Goal: Transaction & Acquisition: Purchase product/service

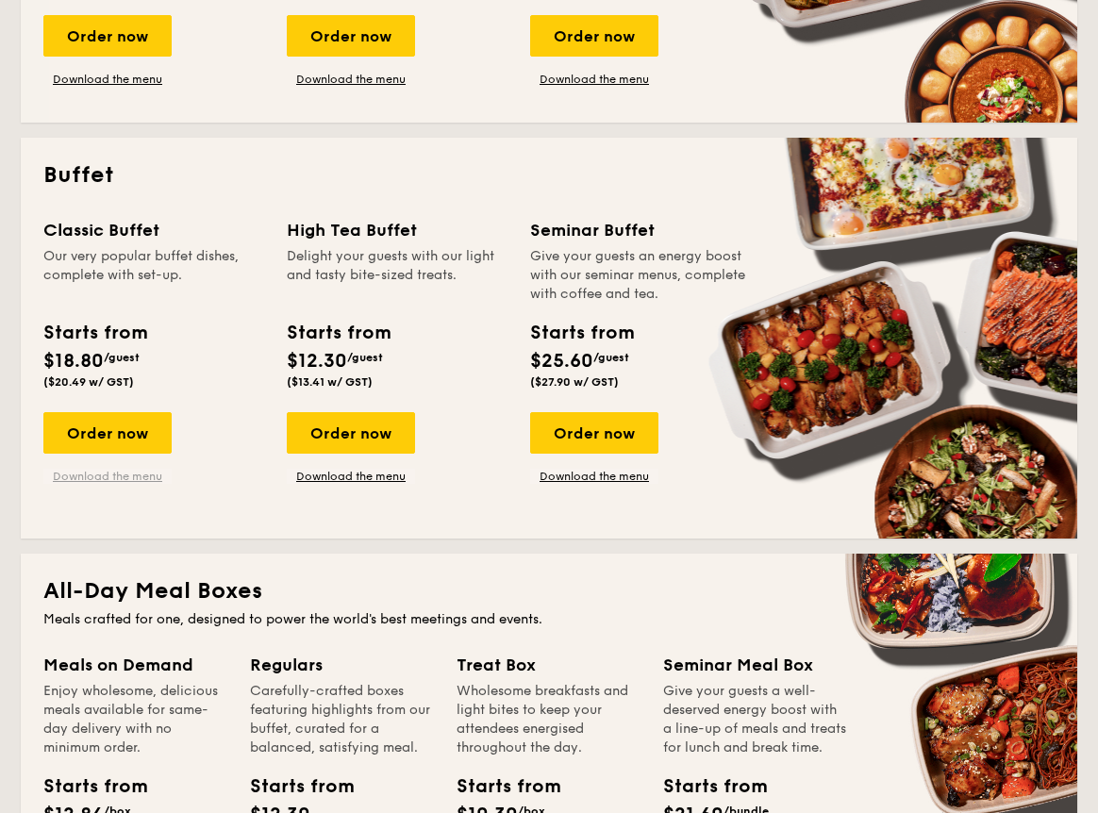
scroll to position [750, 0]
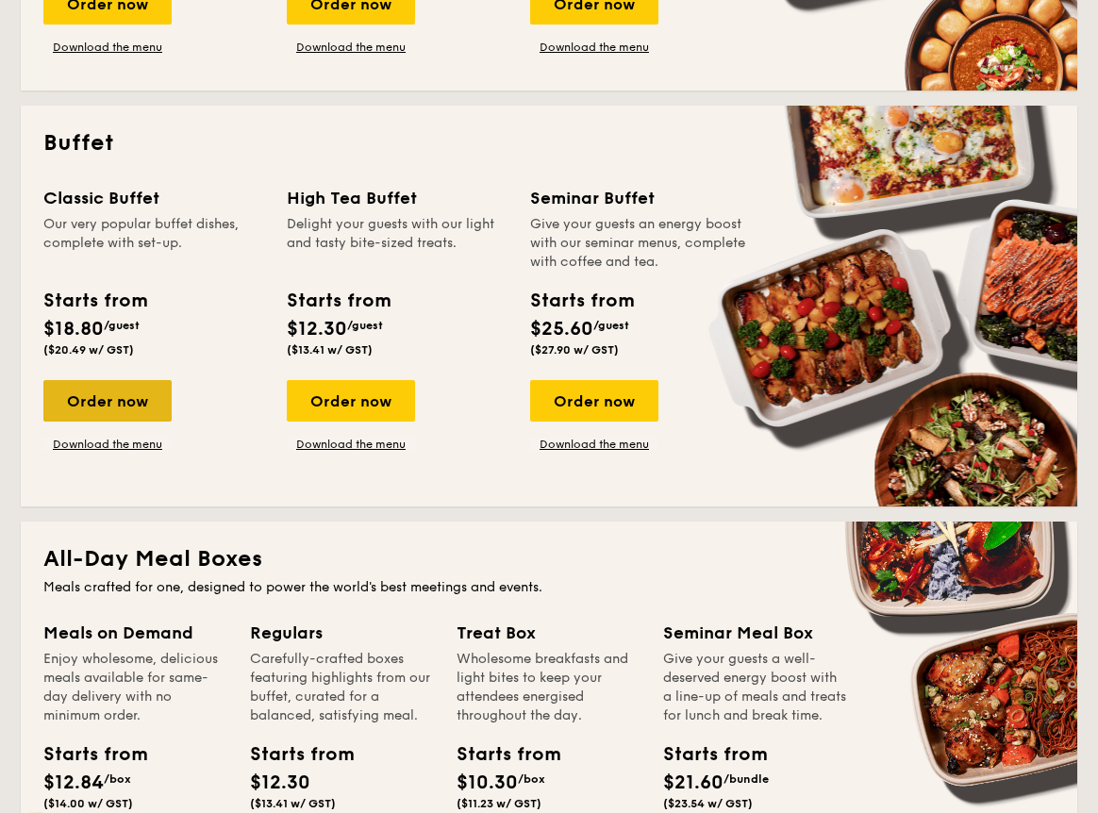
click at [125, 410] on div "Order now" at bounding box center [107, 401] width 128 height 42
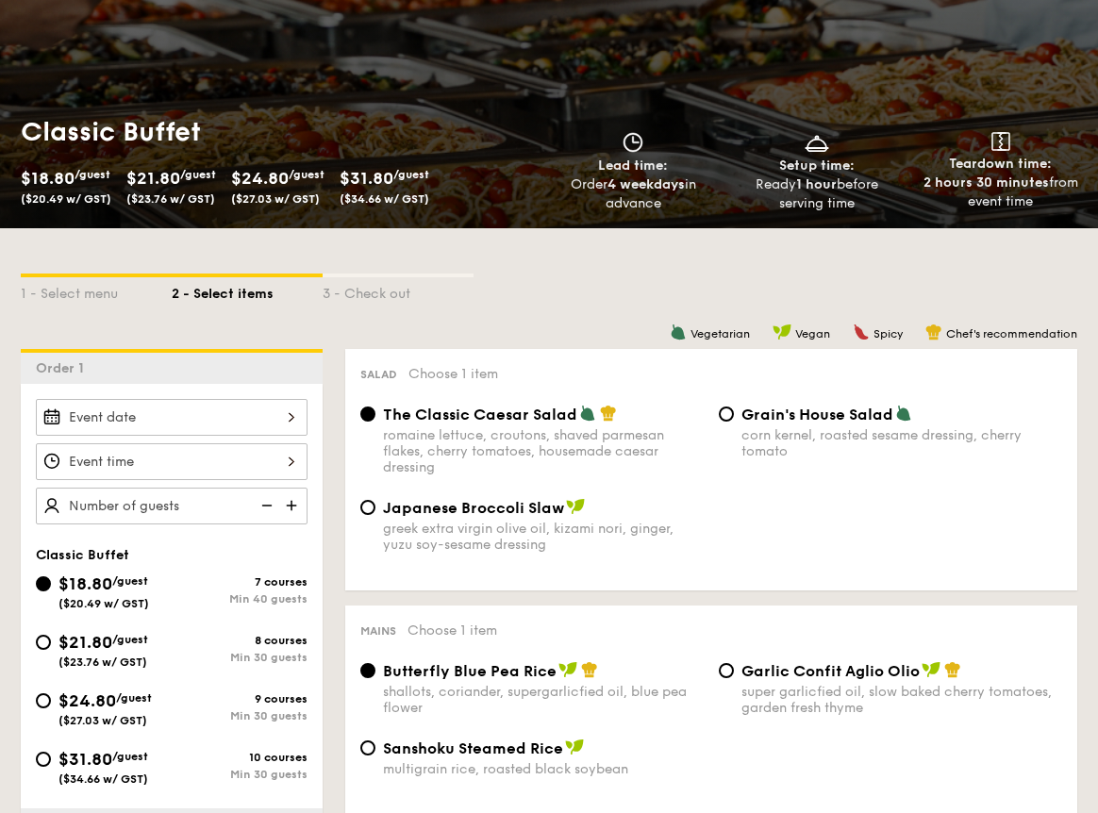
scroll to position [189, 0]
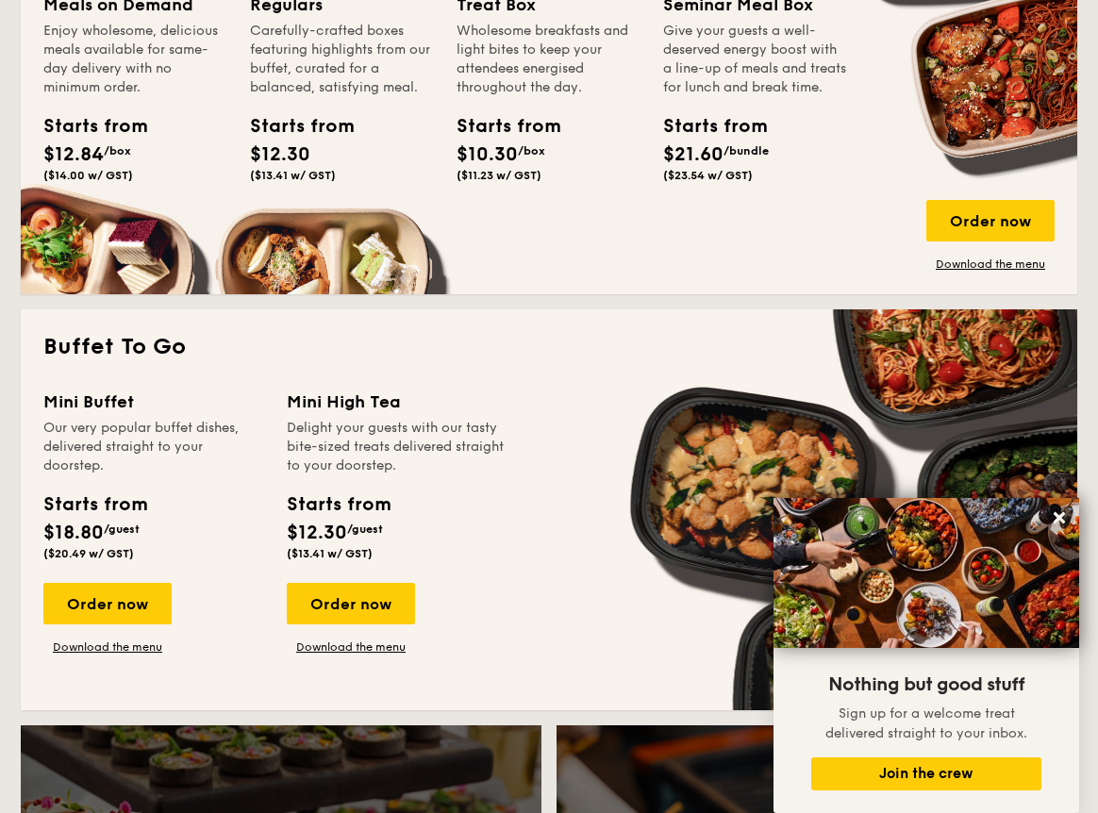
scroll to position [1421, 0]
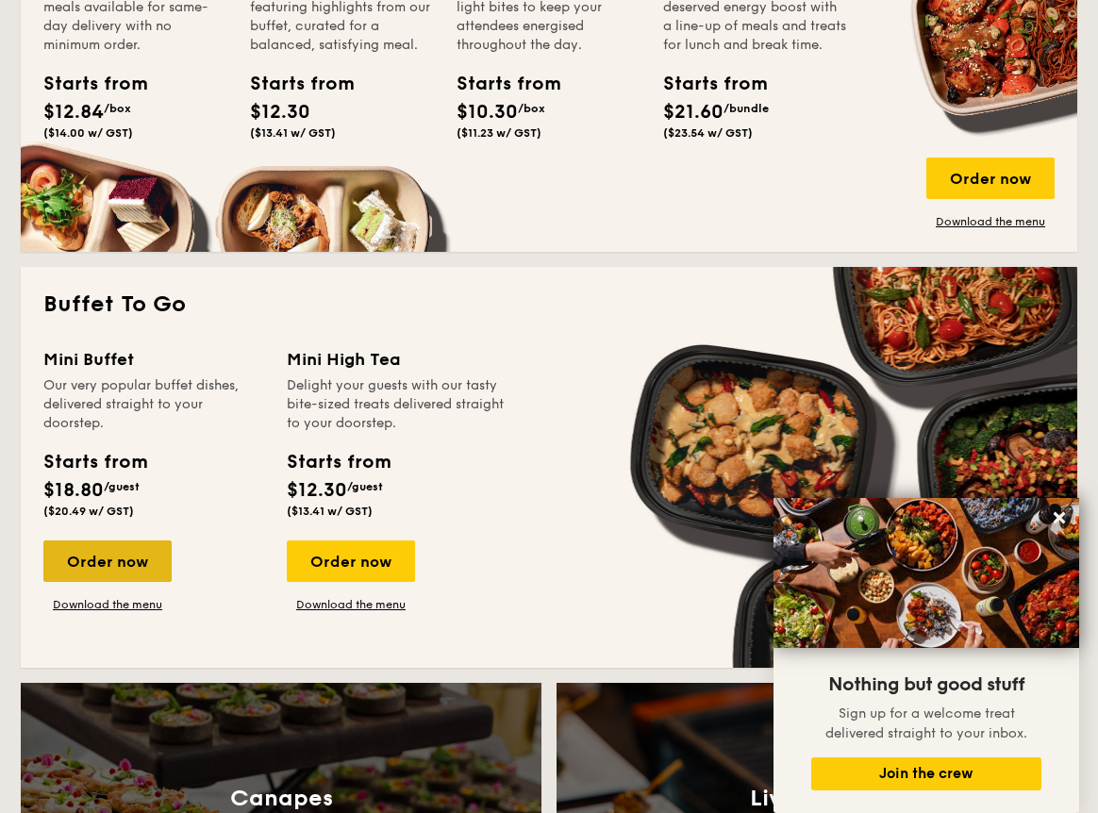
click at [139, 568] on div "Order now" at bounding box center [107, 562] width 128 height 42
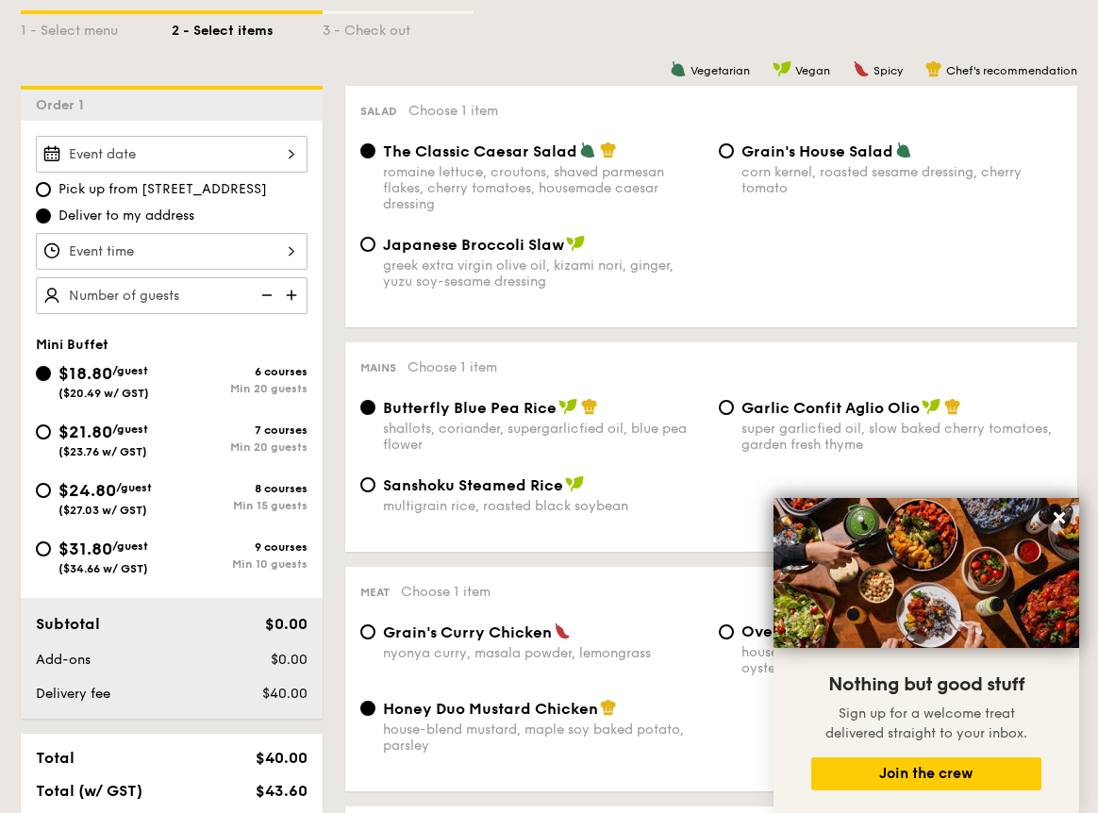
scroll to position [461, 0]
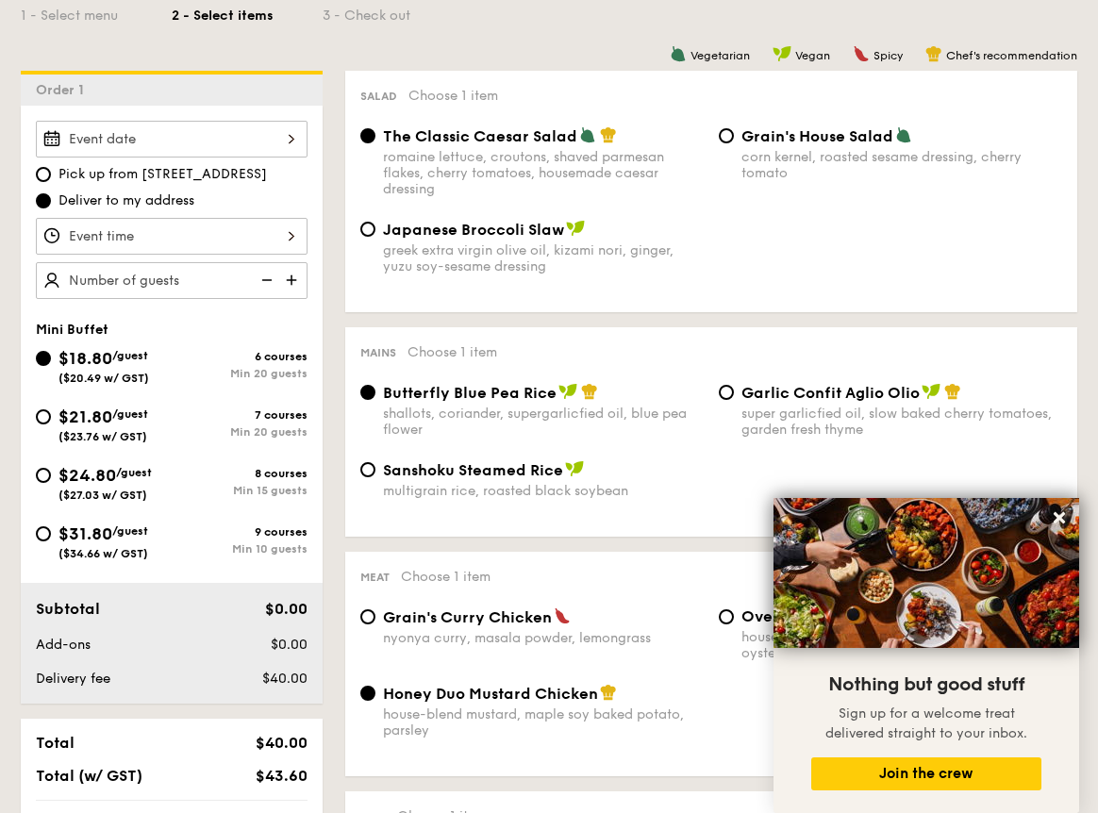
click at [742, 396] on span "Garlic Confit Aglio Olio" at bounding box center [830, 393] width 178 height 18
click at [734, 396] on input "Garlic Confit Aglio Olio super garlicfied oil, slow baked cherry tomatoes, gard…" at bounding box center [726, 392] width 15 height 15
radio input "true"
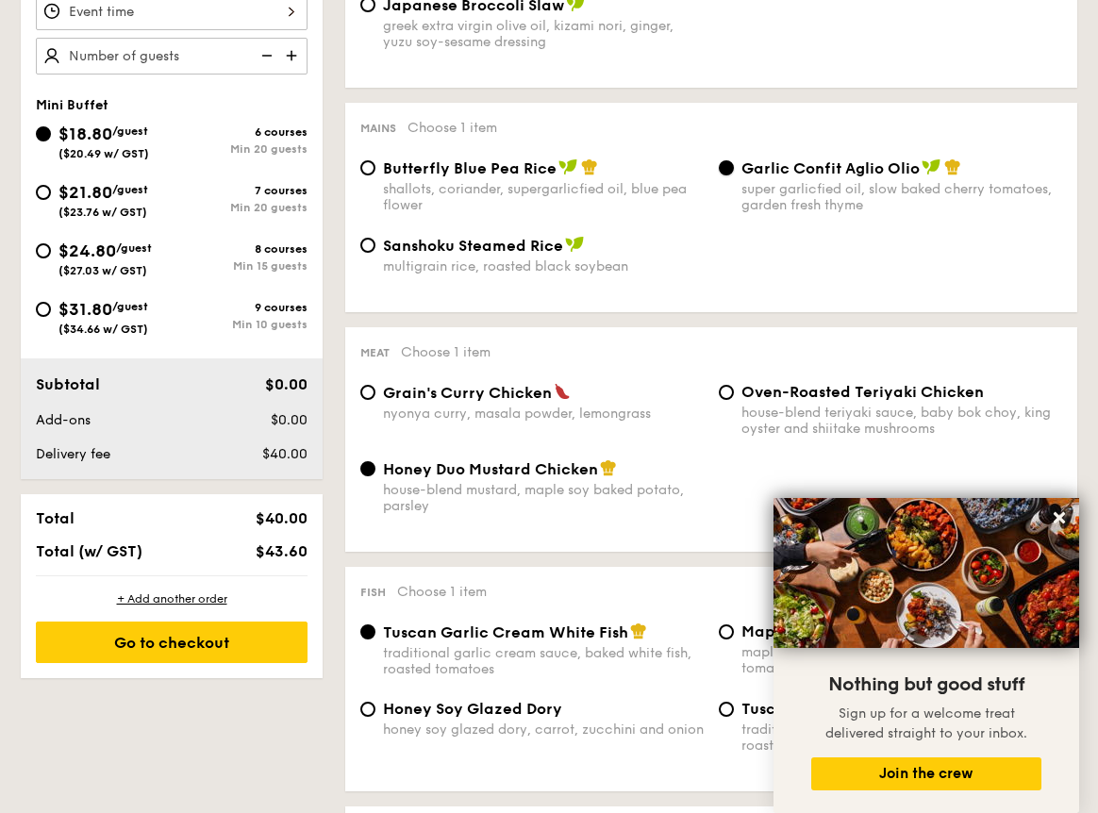
scroll to position [688, 0]
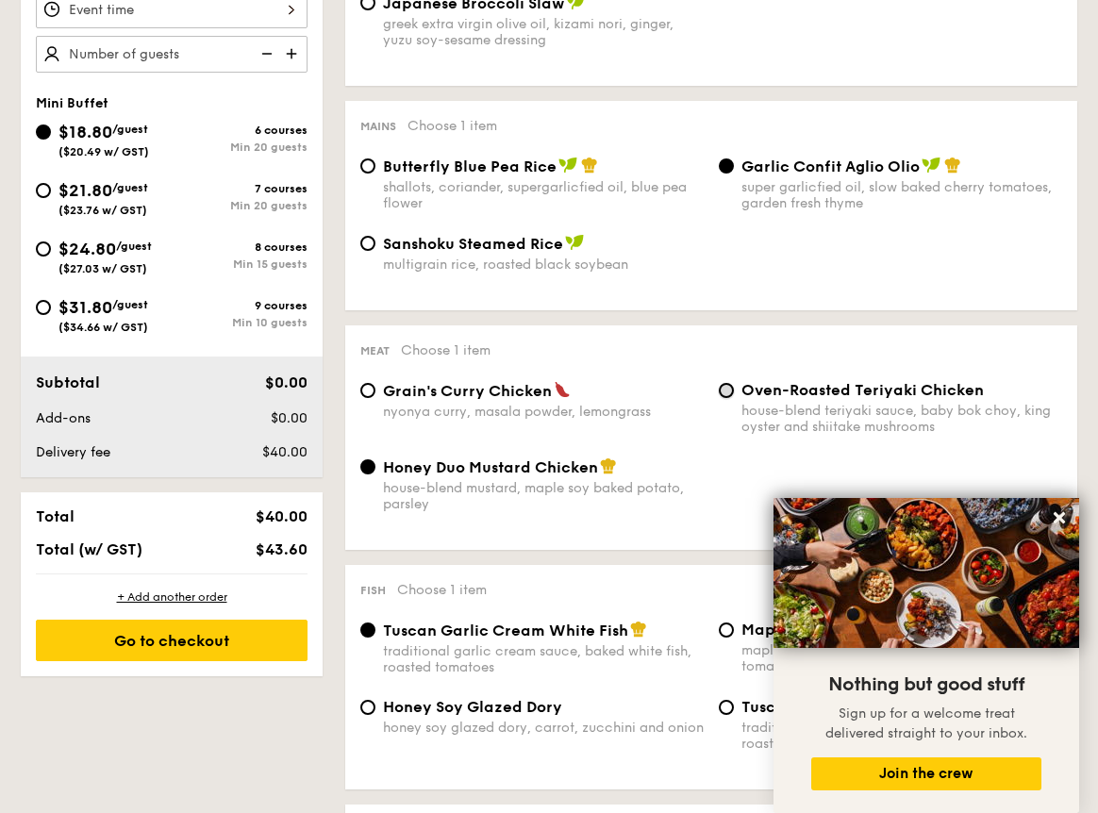
click at [722, 398] on input "Oven-Roasted Teriyaki Chicken house-blend teriyaki sauce, baby bok choy, king o…" at bounding box center [726, 390] width 15 height 15
radio input "true"
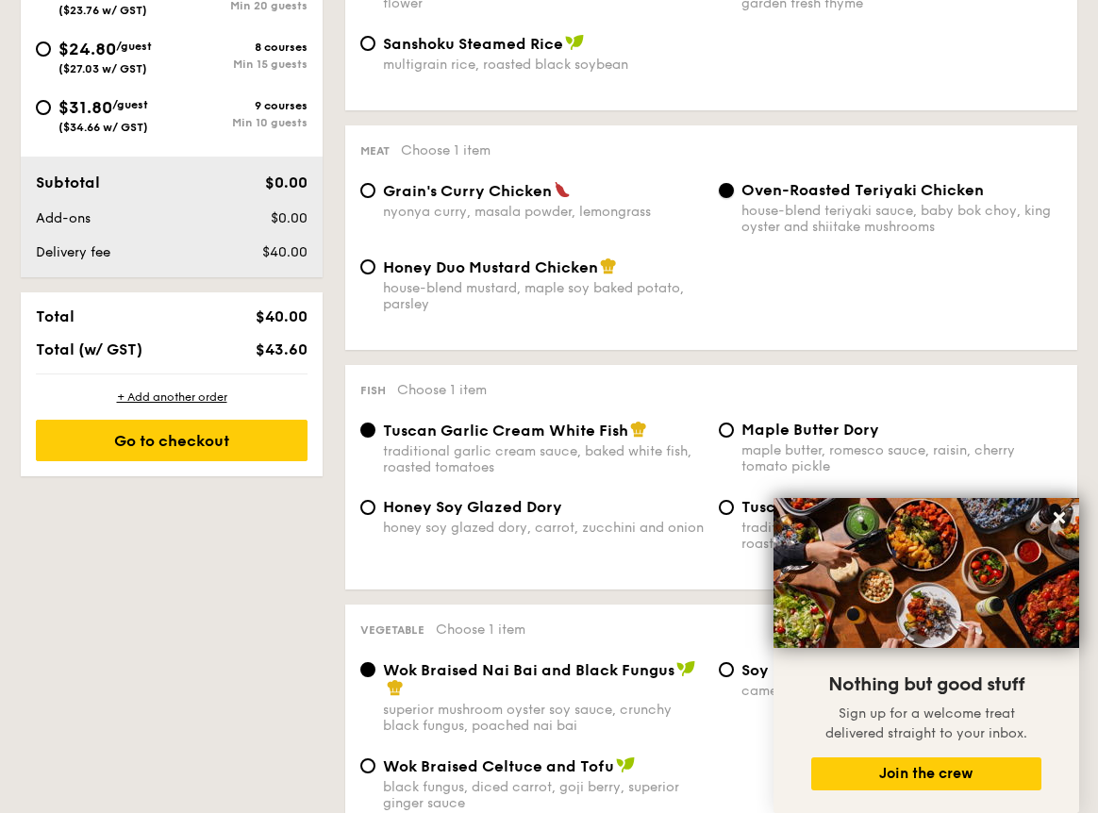
scroll to position [902, 0]
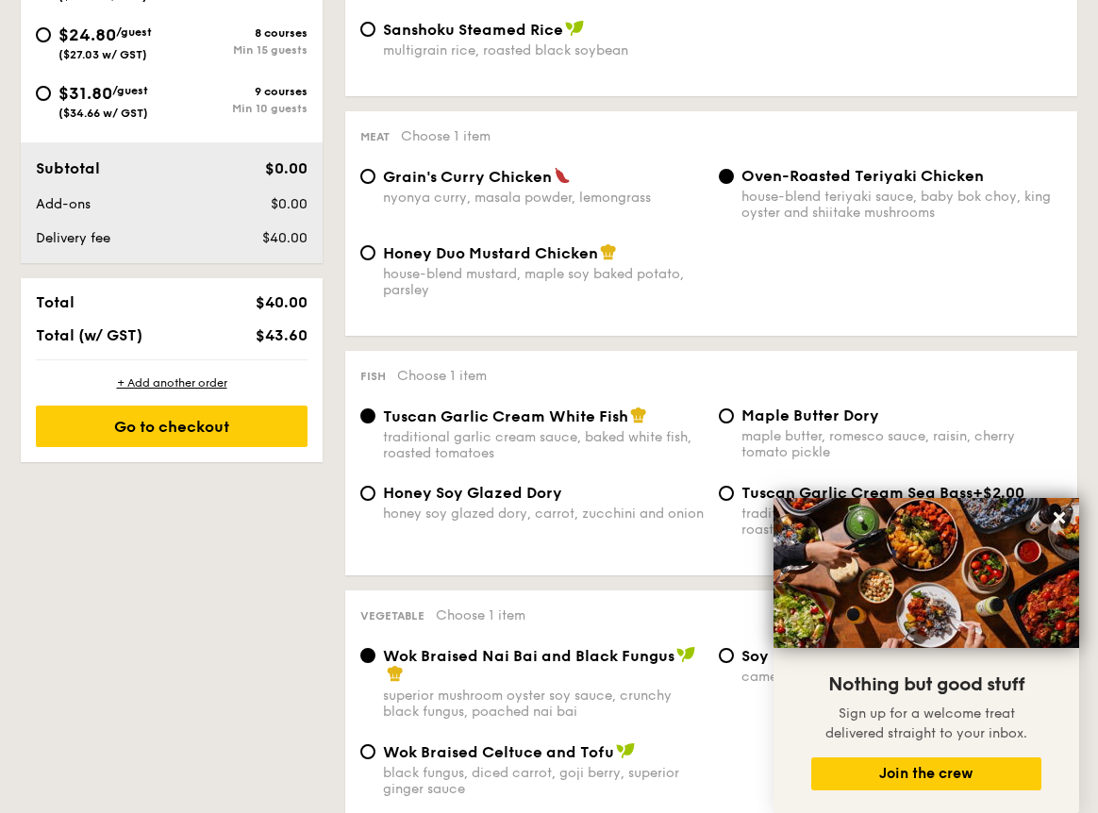
click at [418, 268] on div "Honey Duo Mustard Chicken house-blend mustard, maple soy baked potato, parsley" at bounding box center [543, 270] width 321 height 55
click at [375, 260] on input "Honey Duo Mustard Chicken house-blend mustard, maple soy baked potato, parsley" at bounding box center [367, 252] width 15 height 15
radio input "true"
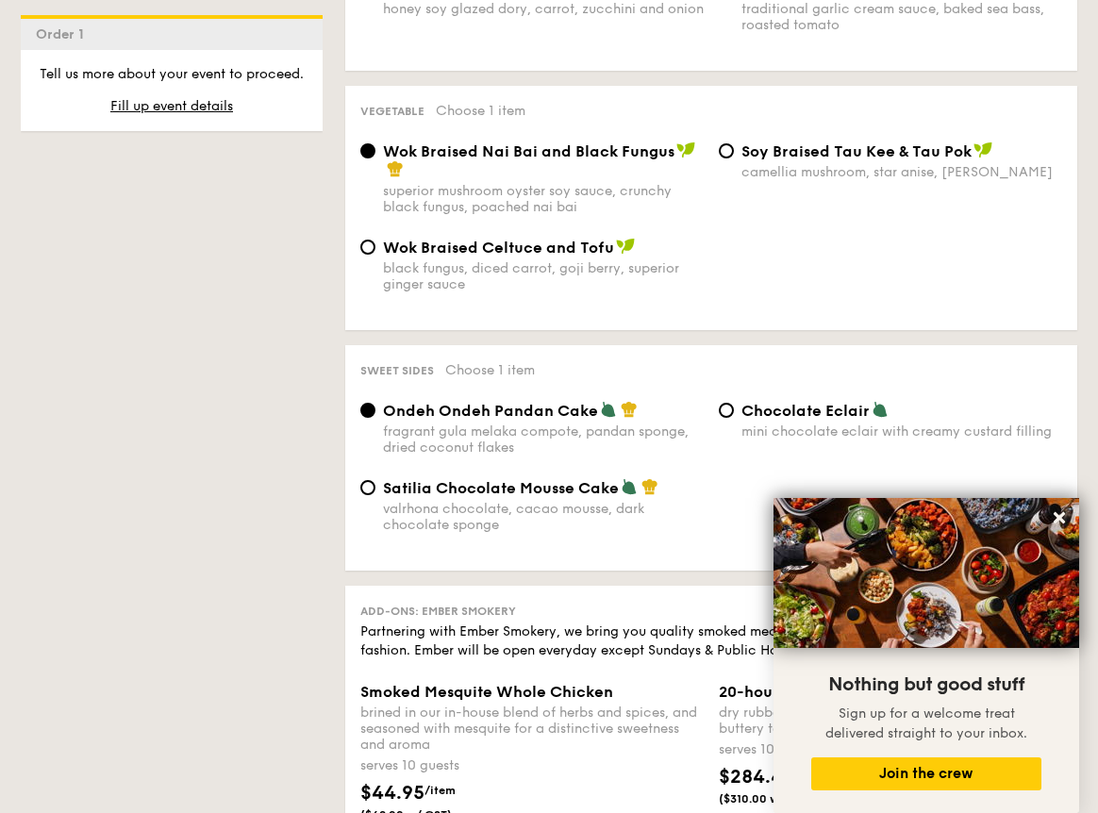
scroll to position [1408, 0]
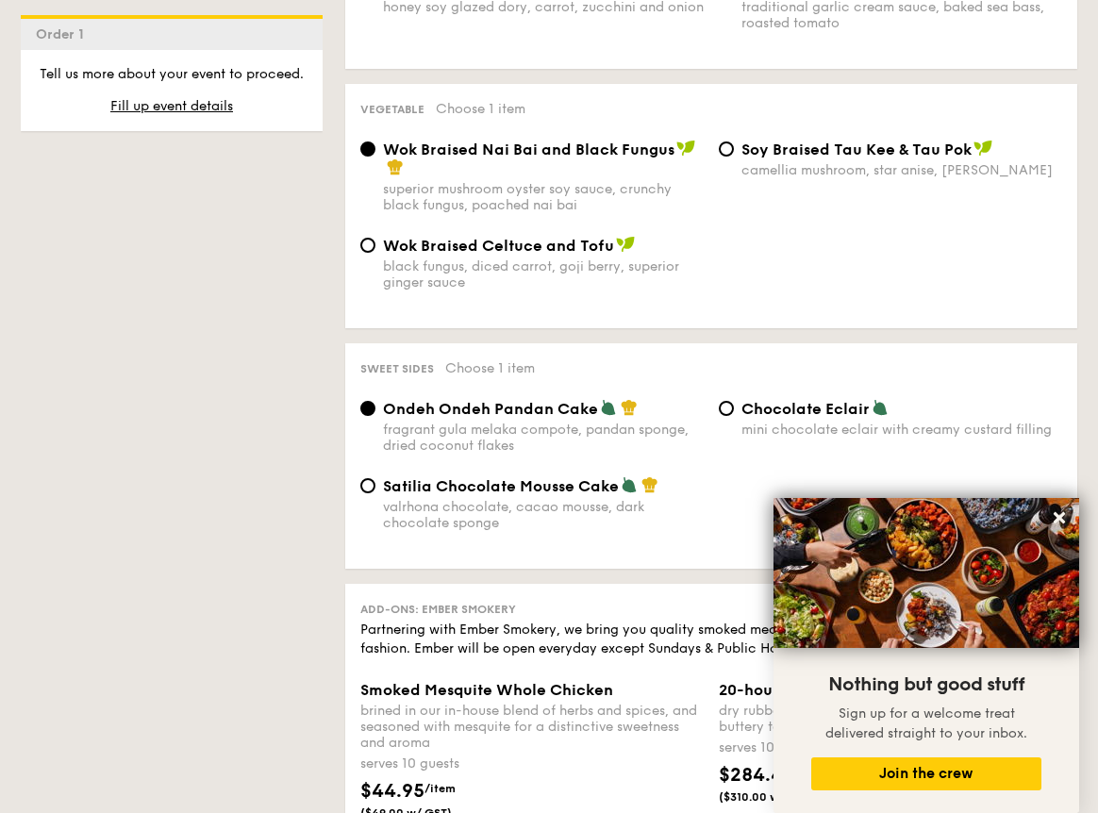
click at [733, 413] on div "Chocolate Eclair mini chocolate eclair with creamy custard filling" at bounding box center [890, 418] width 358 height 39
click at [719, 416] on input "Chocolate Eclair mini chocolate eclair with creamy custard filling" at bounding box center [726, 408] width 15 height 15
radio input "true"
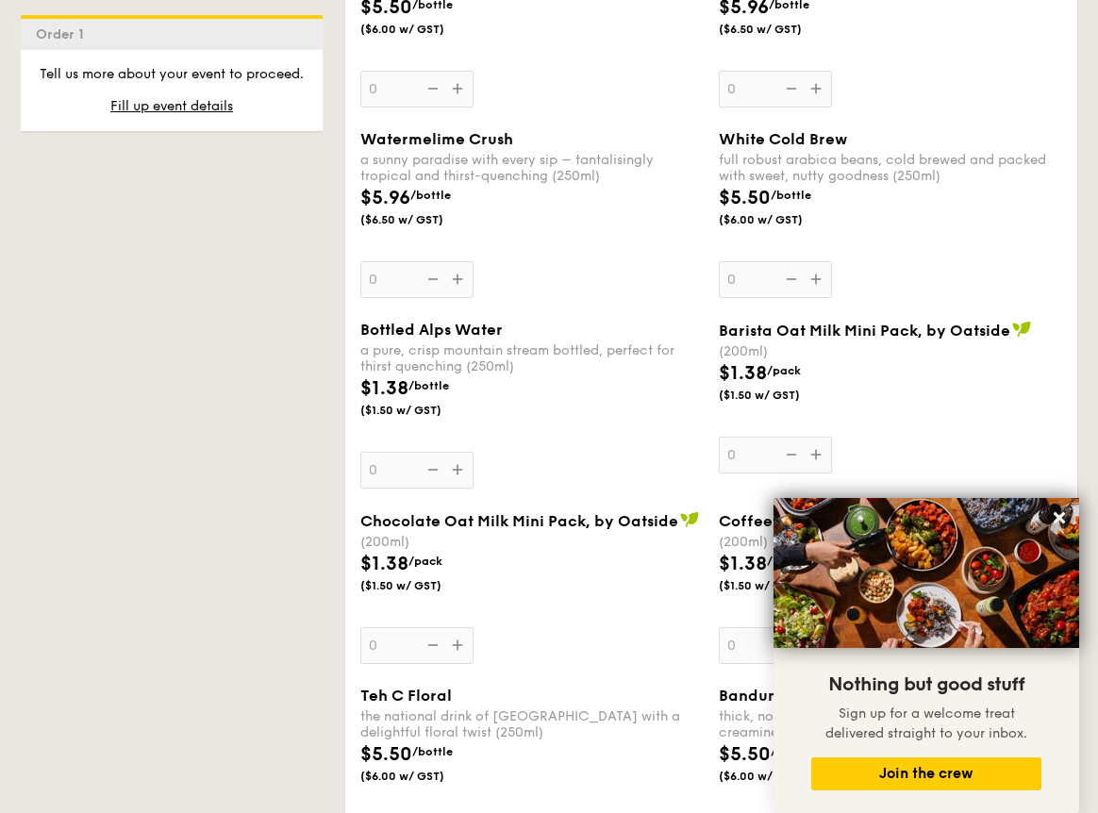
scroll to position [3097, 0]
